Goal: Check status: Check status

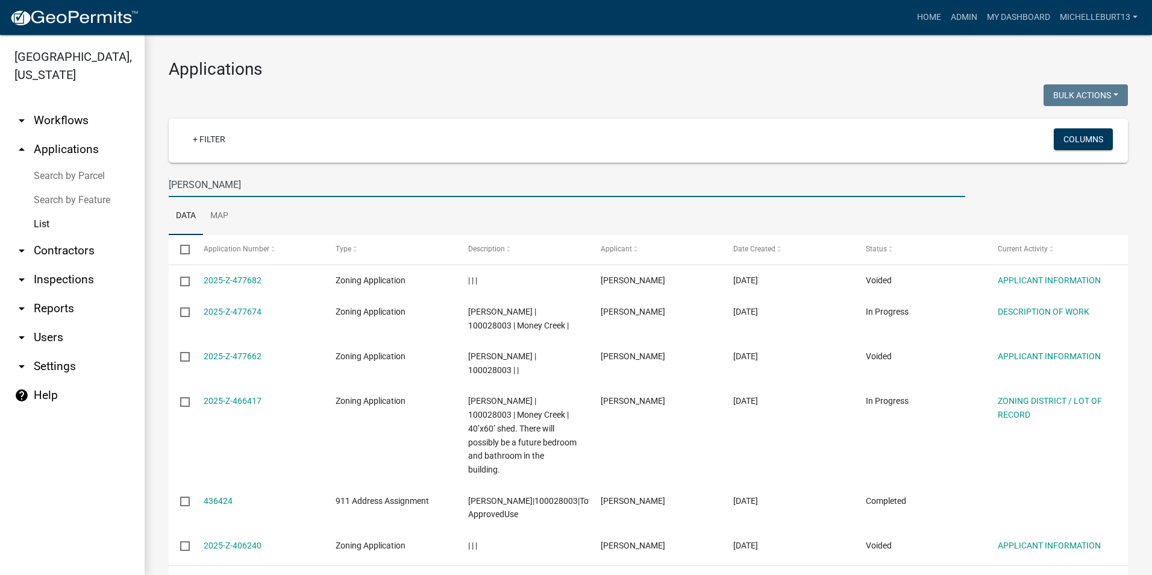
drag, startPoint x: 201, startPoint y: 184, endPoint x: 154, endPoint y: 182, distance: 47.0
click at [154, 182] on div "Applications Bulk Actions Void Expire Lock Withdraw + Filter Columns Voegel Dat…" at bounding box center [649, 327] width 1008 height 585
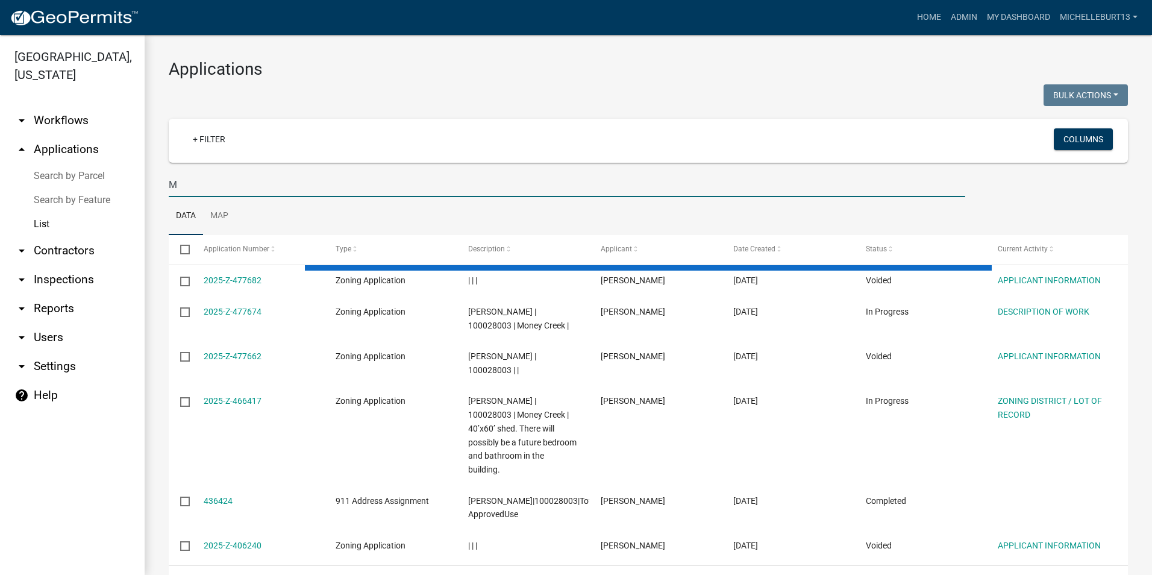
type input "Mu"
select select "3: 100"
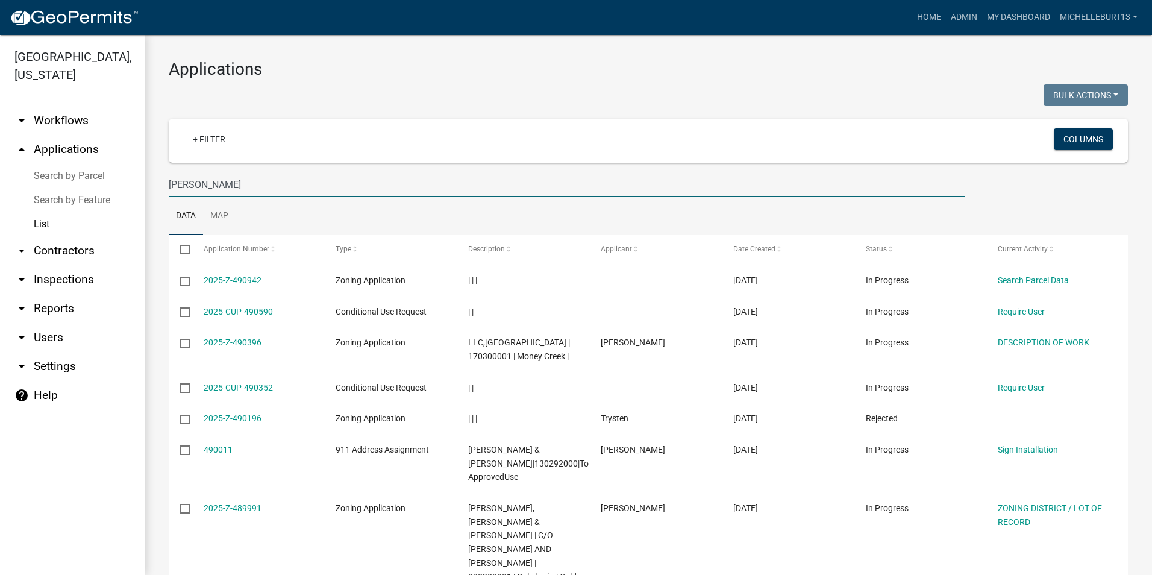
type input "Mundinger"
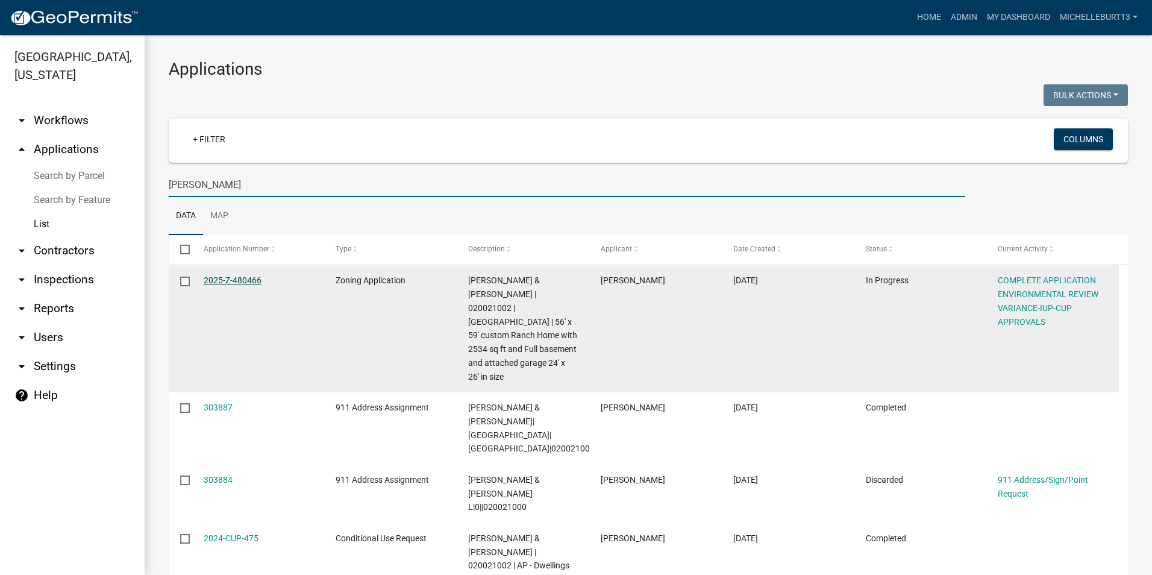
click at [231, 280] on link "2025-Z-480466" at bounding box center [233, 280] width 58 height 10
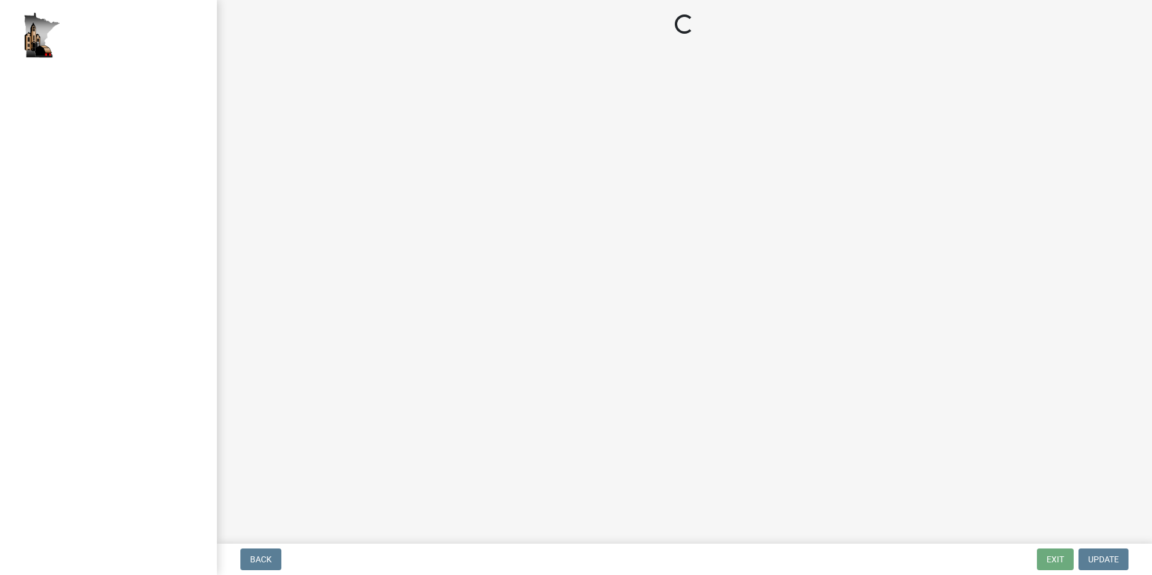
select select "c14f3f92-6027-430f-9764-3519d5e348ac"
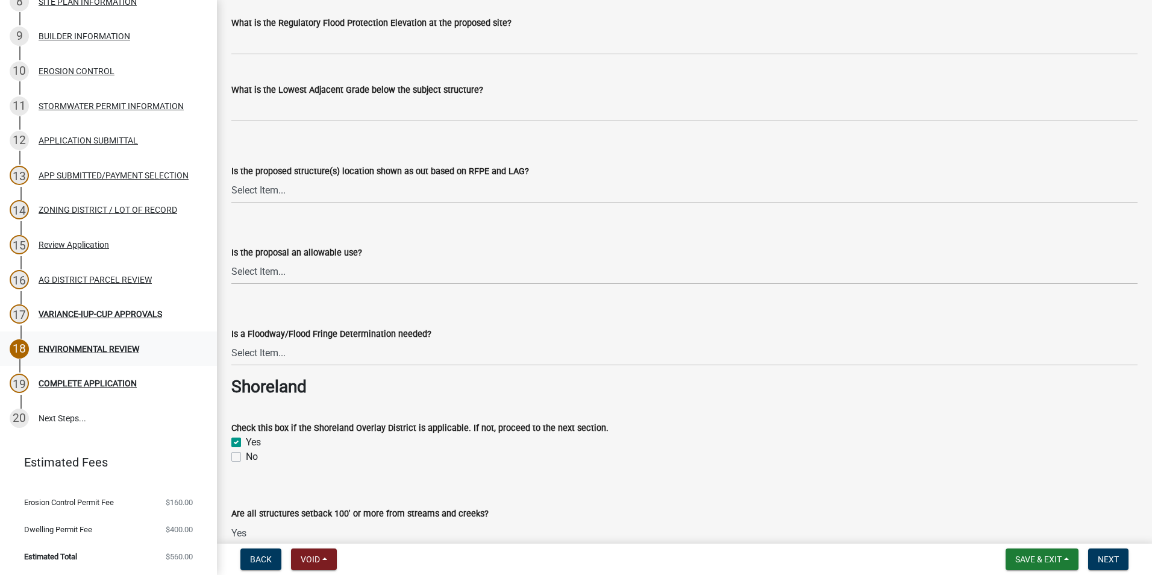
scroll to position [482, 0]
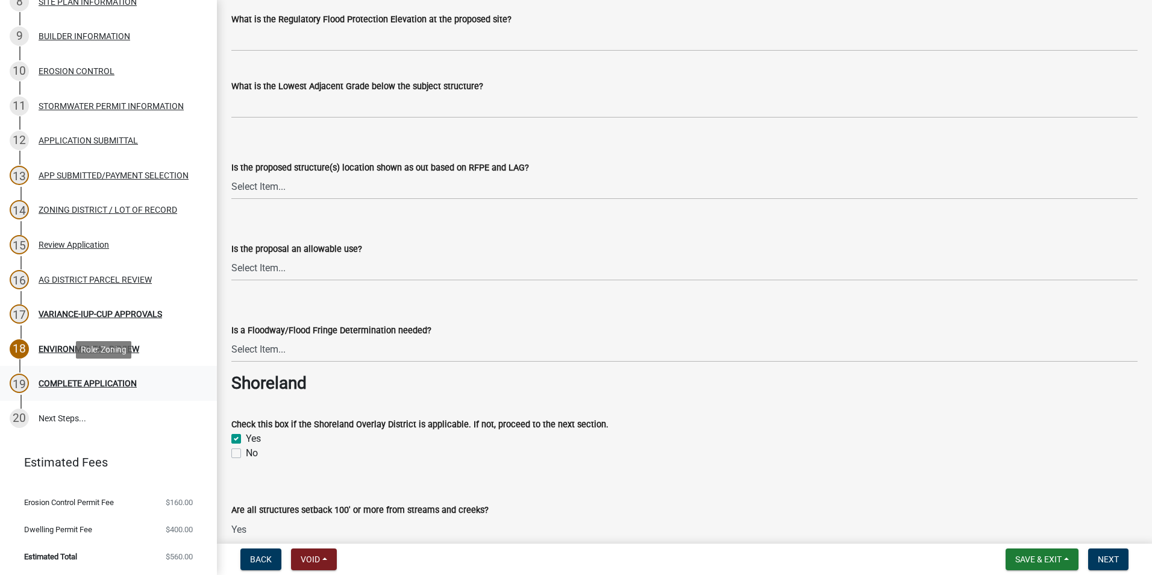
click at [89, 379] on div "COMPLETE APPLICATION" at bounding box center [88, 383] width 98 height 8
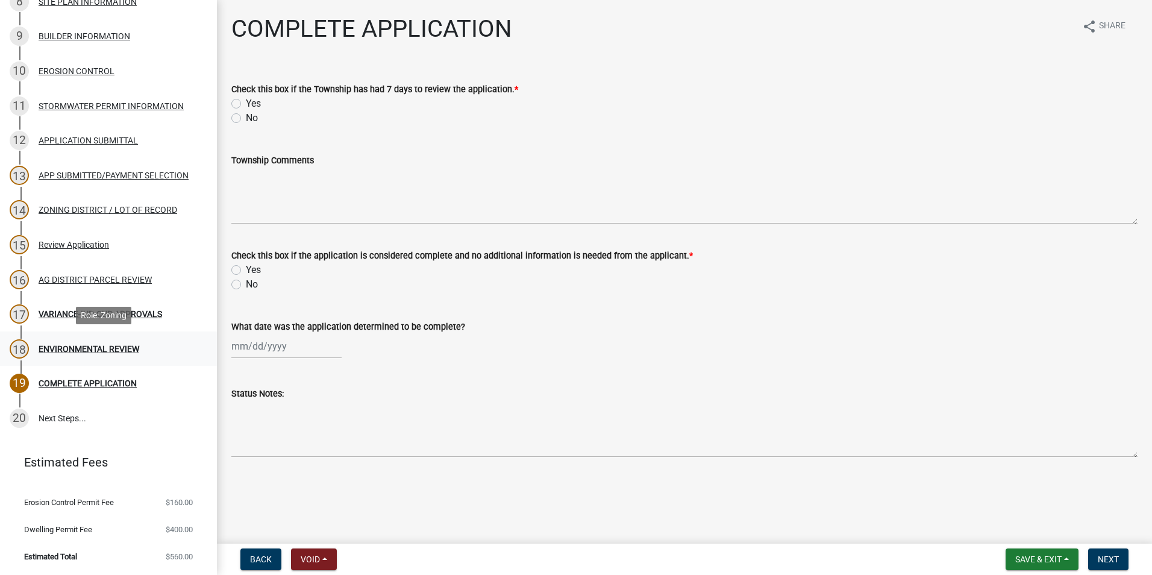
click at [58, 350] on div "ENVIRONMENTAL REVIEW" at bounding box center [89, 349] width 101 height 8
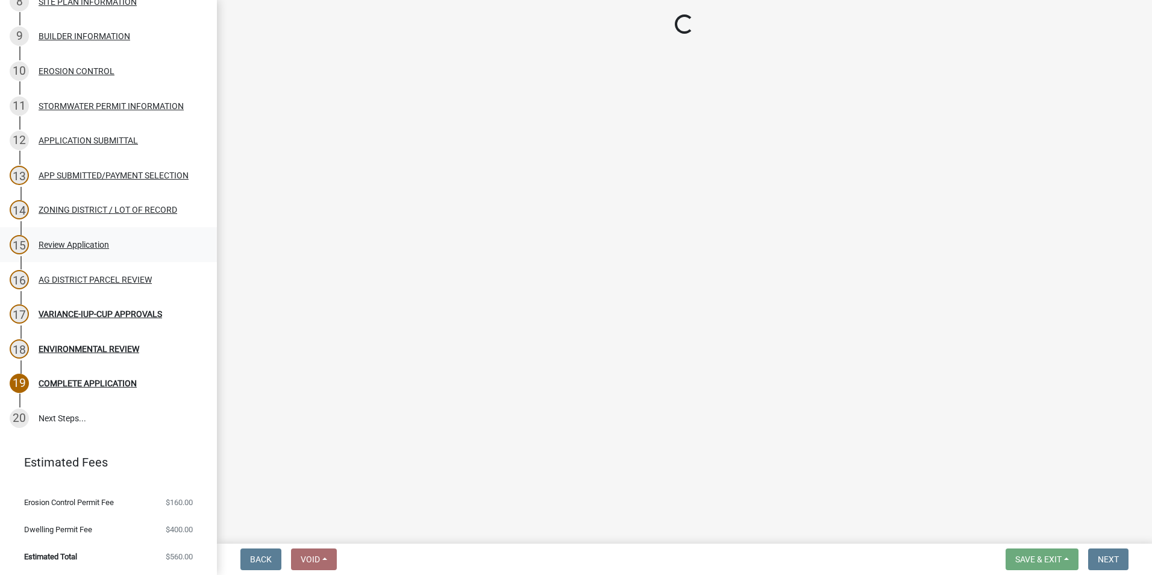
select select "c14f3f92-6027-430f-9764-3519d5e348ac"
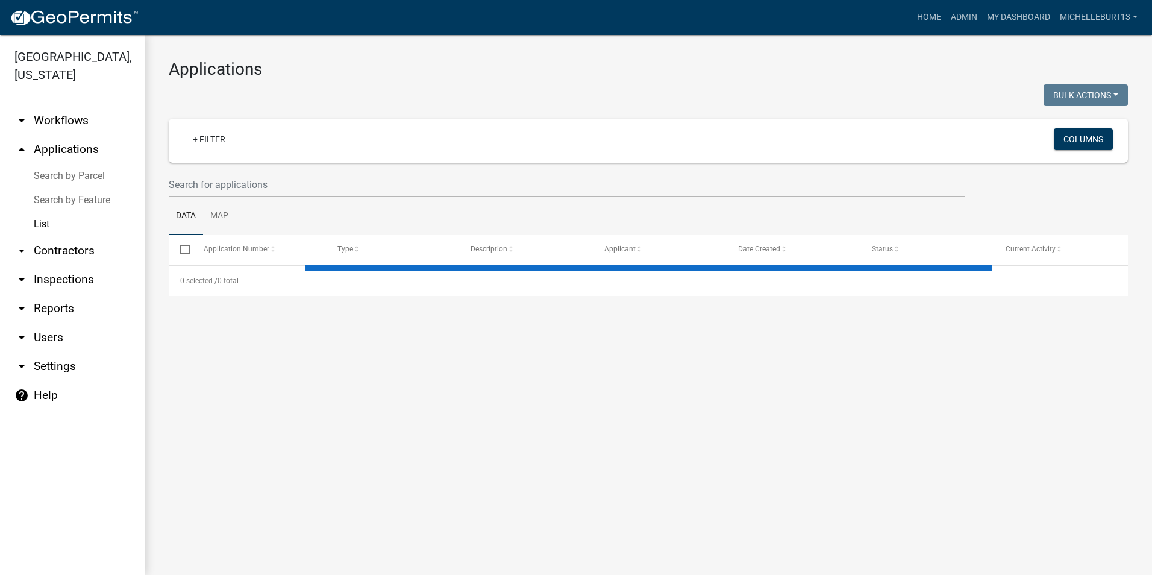
select select "3: 100"
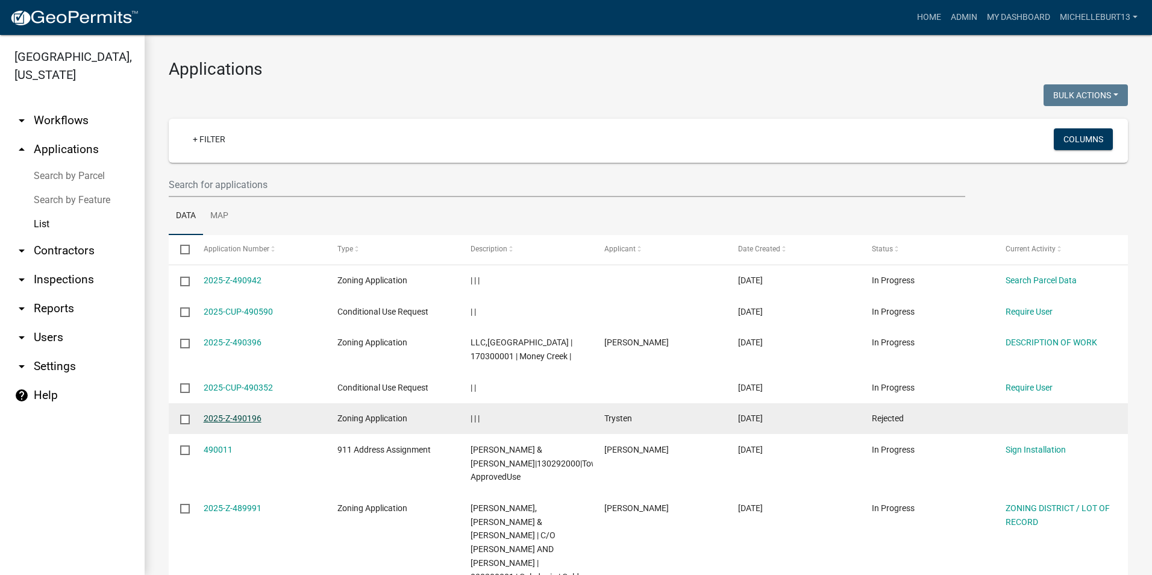
click at [240, 419] on link "2025-Z-490196" at bounding box center [233, 418] width 58 height 10
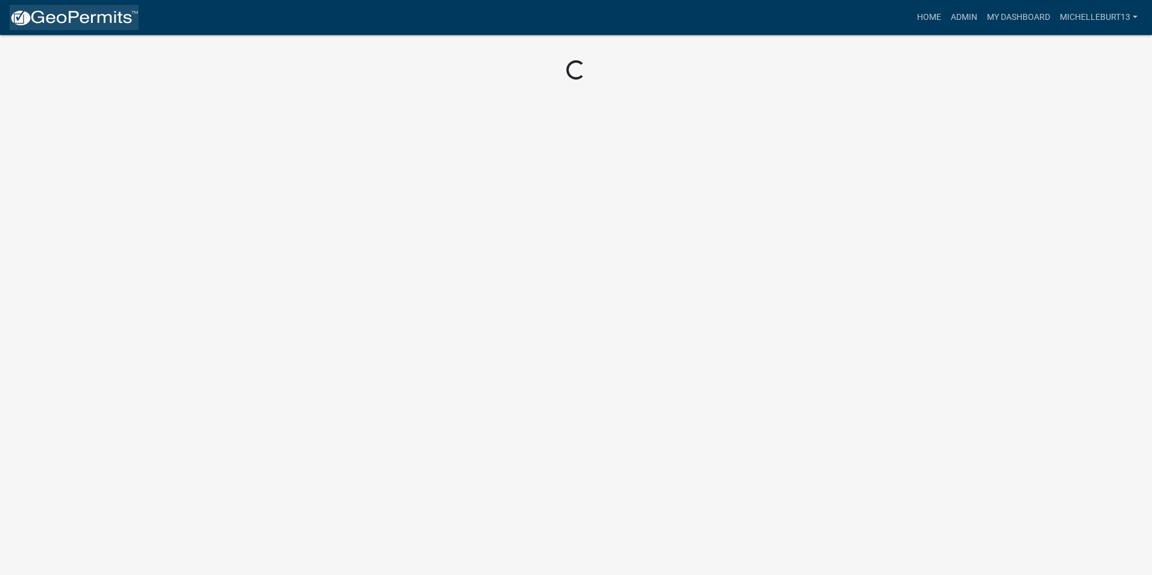
click at [96, 19] on img at bounding box center [74, 18] width 129 height 18
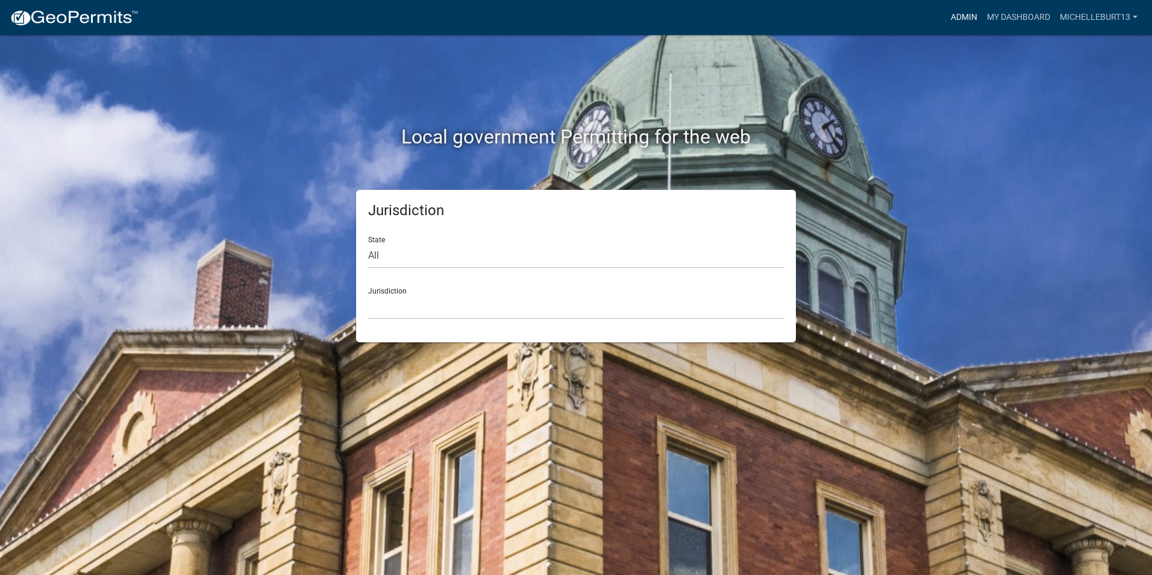
click at [969, 19] on link "Admin" at bounding box center [964, 17] width 36 height 23
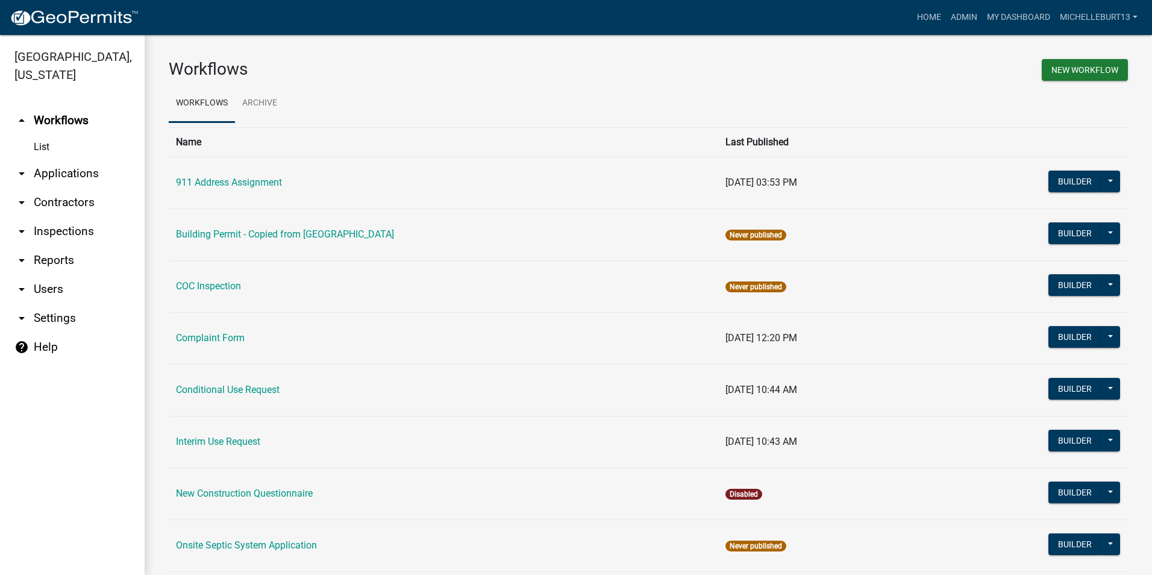
click at [81, 171] on link "arrow_drop_down Applications" at bounding box center [72, 173] width 145 height 29
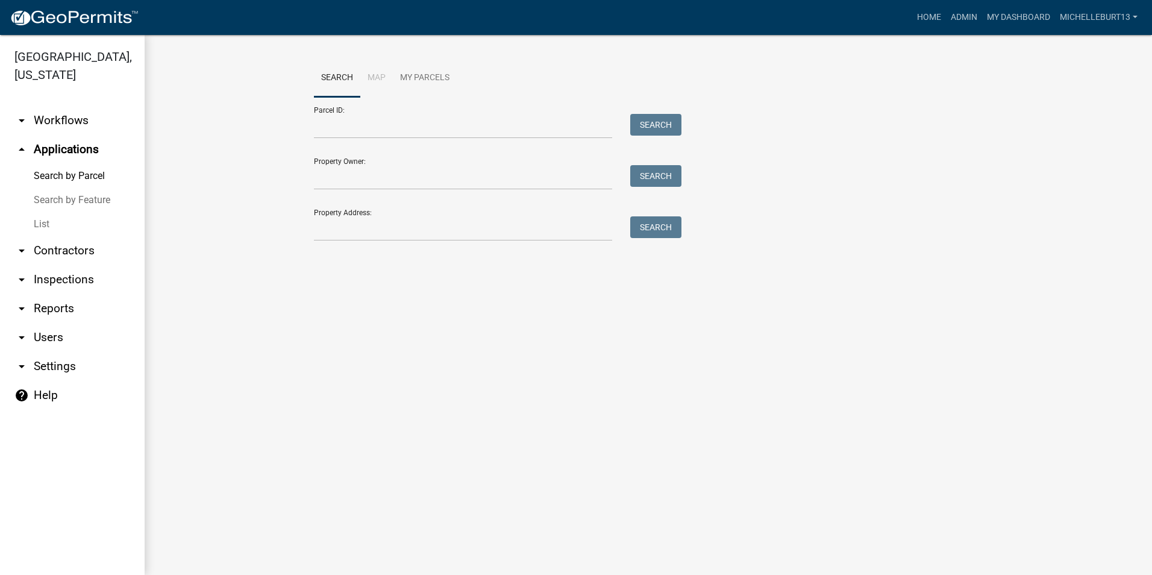
click at [46, 221] on link "List" at bounding box center [72, 224] width 145 height 24
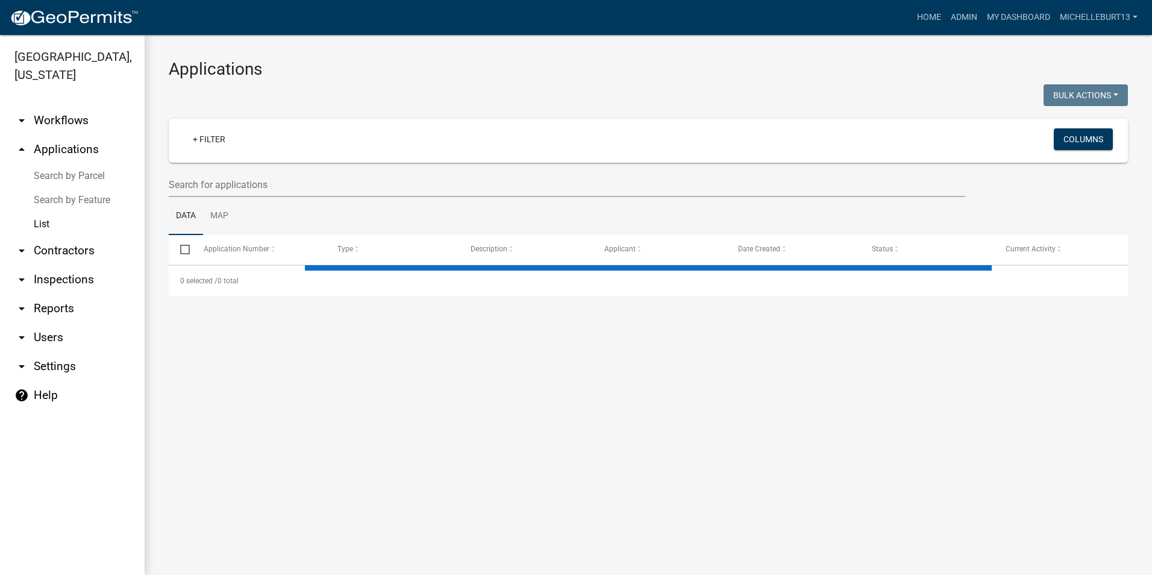
select select "3: 100"
